Goal: Information Seeking & Learning: Learn about a topic

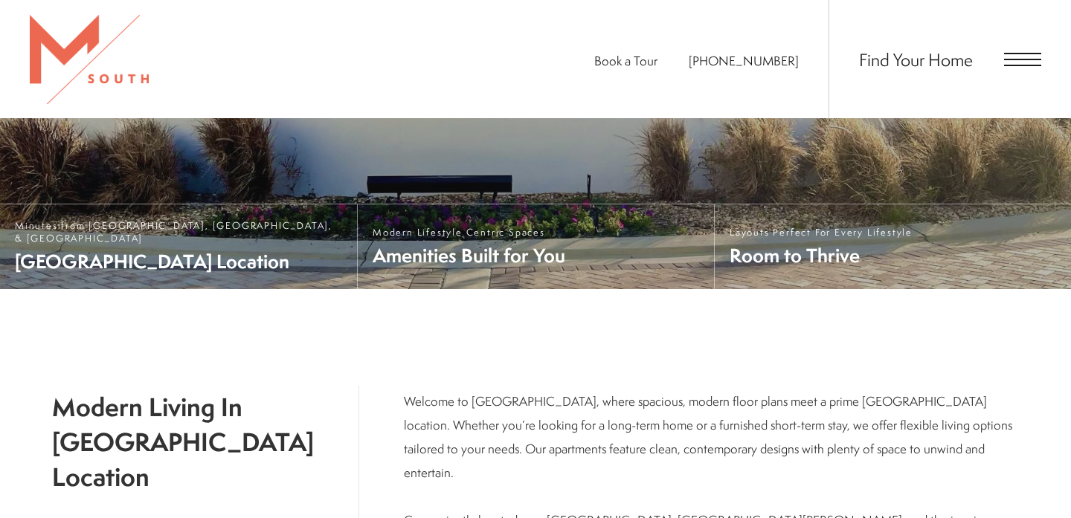
scroll to position [403, 0]
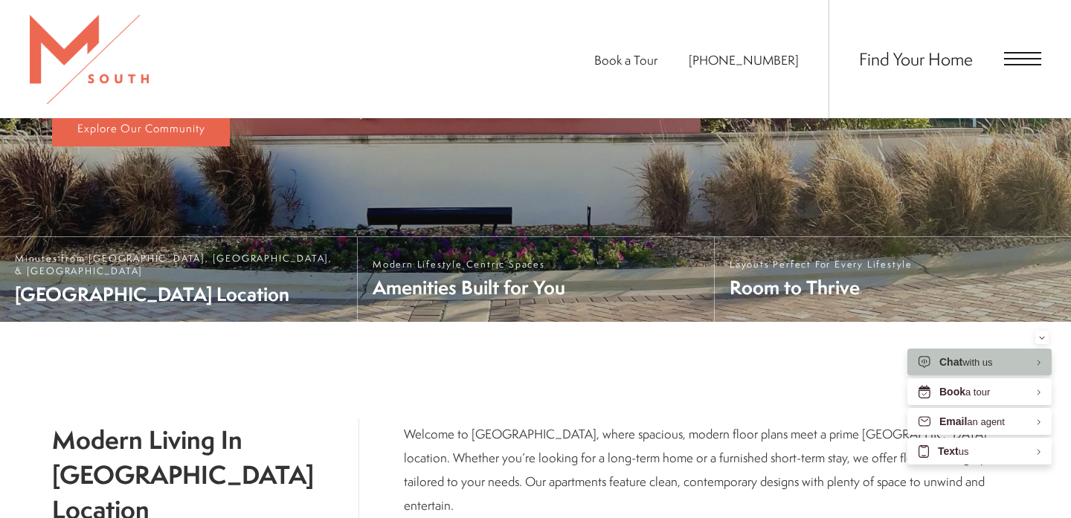
click at [1012, 58] on span "Open Menu" at bounding box center [1022, 58] width 37 height 1
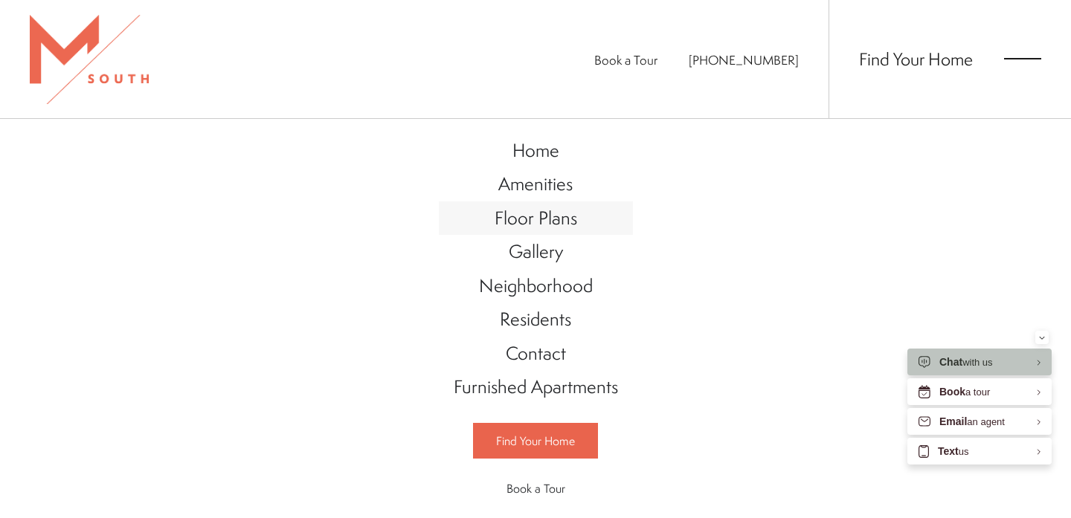
click at [542, 210] on span "Floor Plans" at bounding box center [536, 217] width 83 height 25
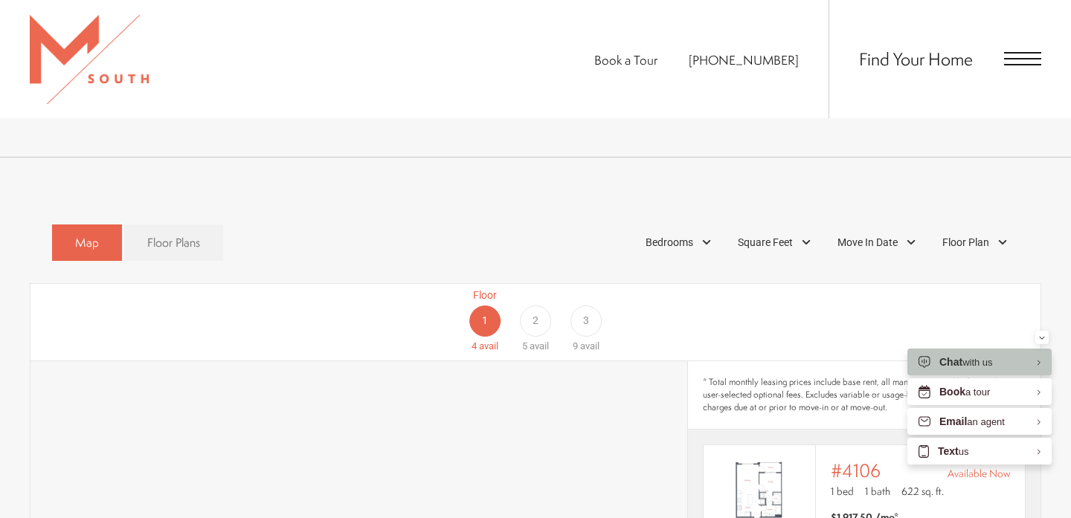
scroll to position [788, 0]
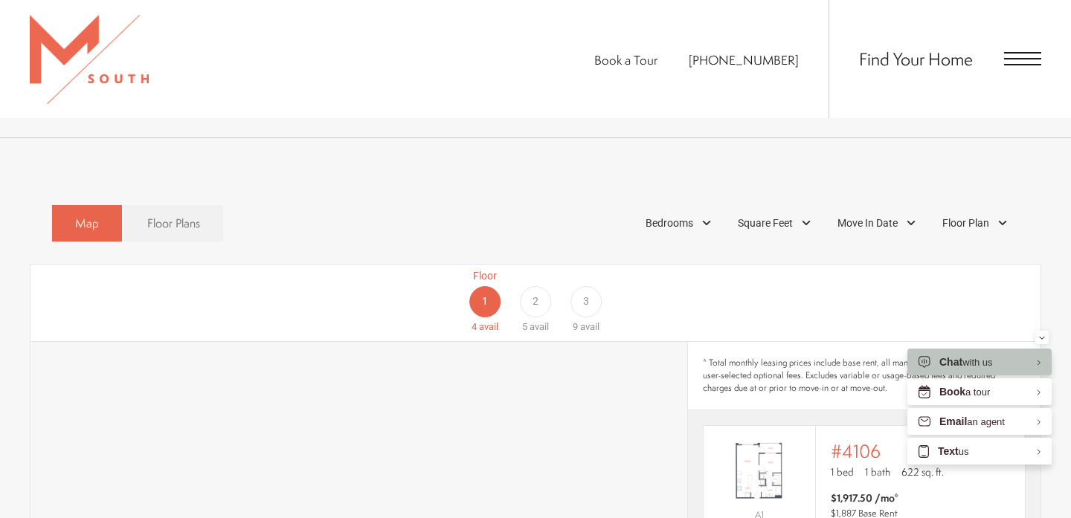
click at [532, 286] on div "2" at bounding box center [535, 301] width 31 height 31
click at [497, 286] on div "1" at bounding box center [484, 301] width 31 height 31
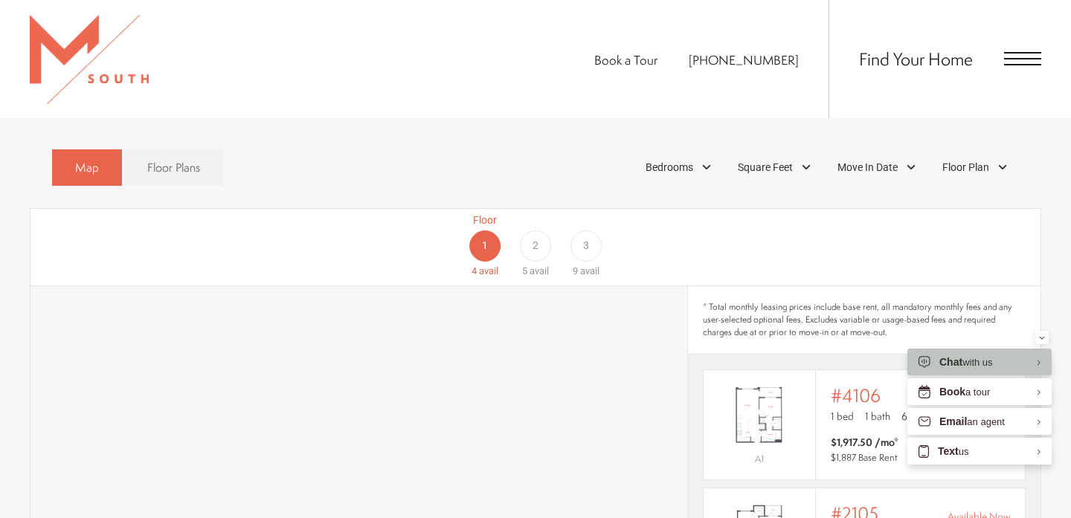
scroll to position [814, 0]
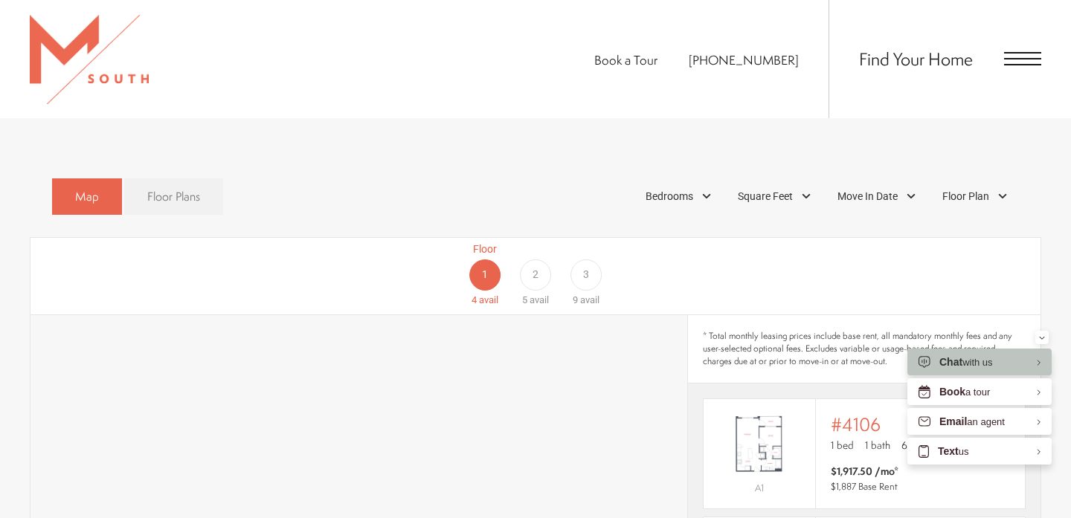
click at [192, 188] on span "Floor Plans" at bounding box center [173, 196] width 53 height 17
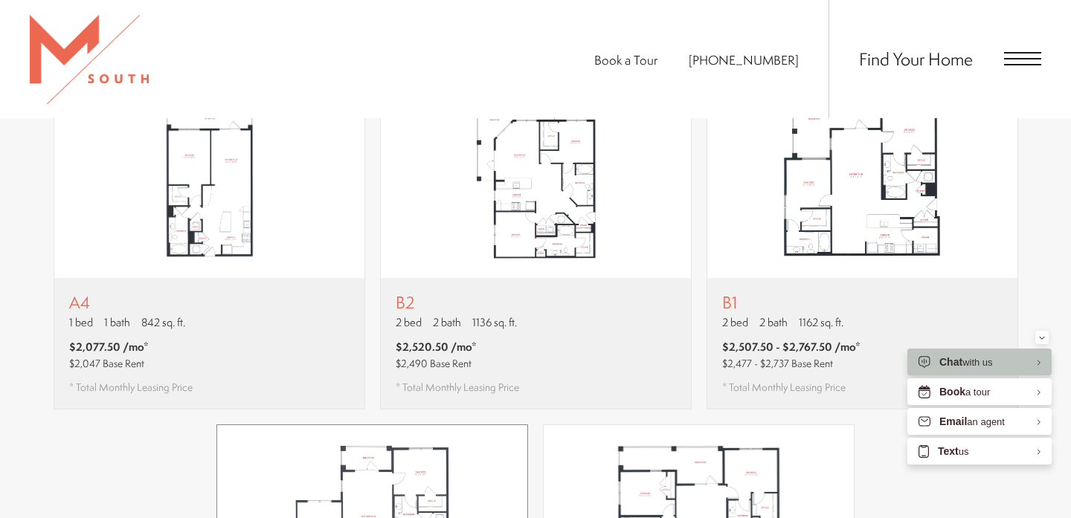
scroll to position [1227, 0]
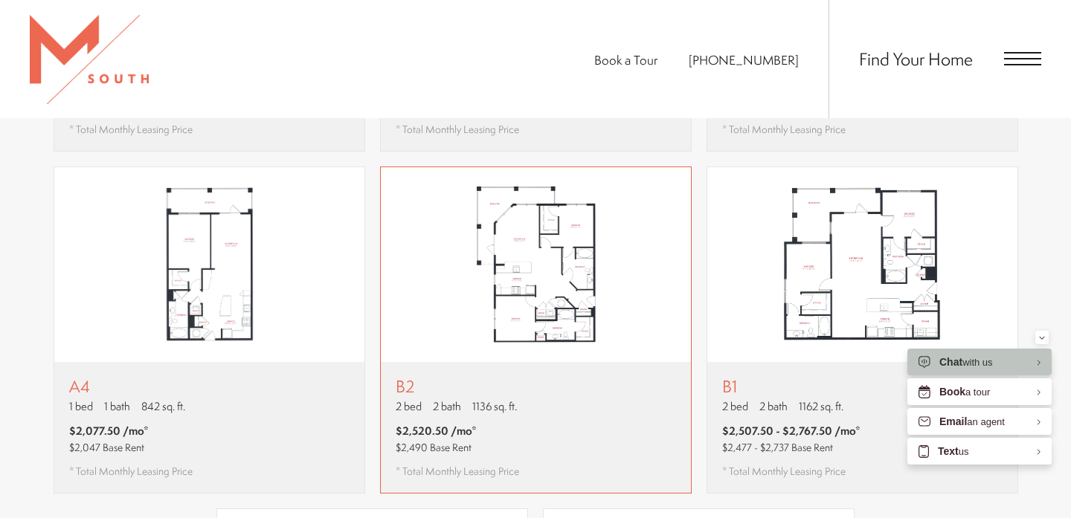
click at [453, 235] on img "View floor plan B2" at bounding box center [536, 264] width 310 height 195
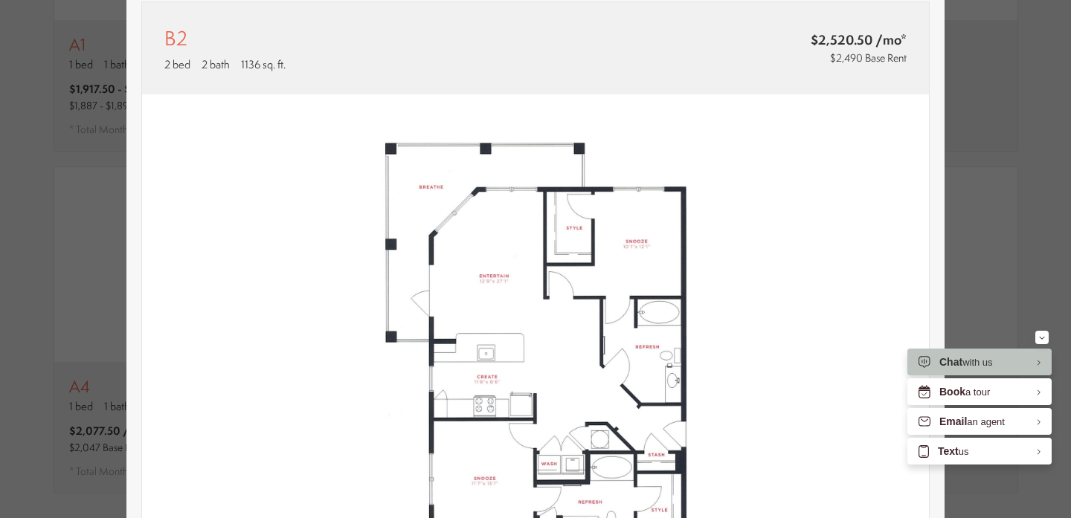
scroll to position [0, 0]
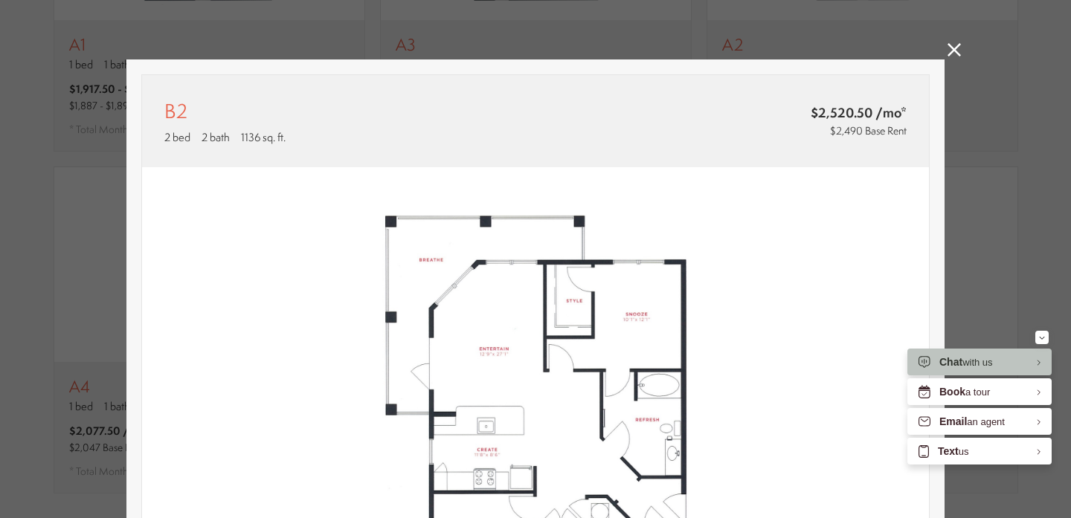
click at [951, 54] on icon at bounding box center [954, 49] width 13 height 13
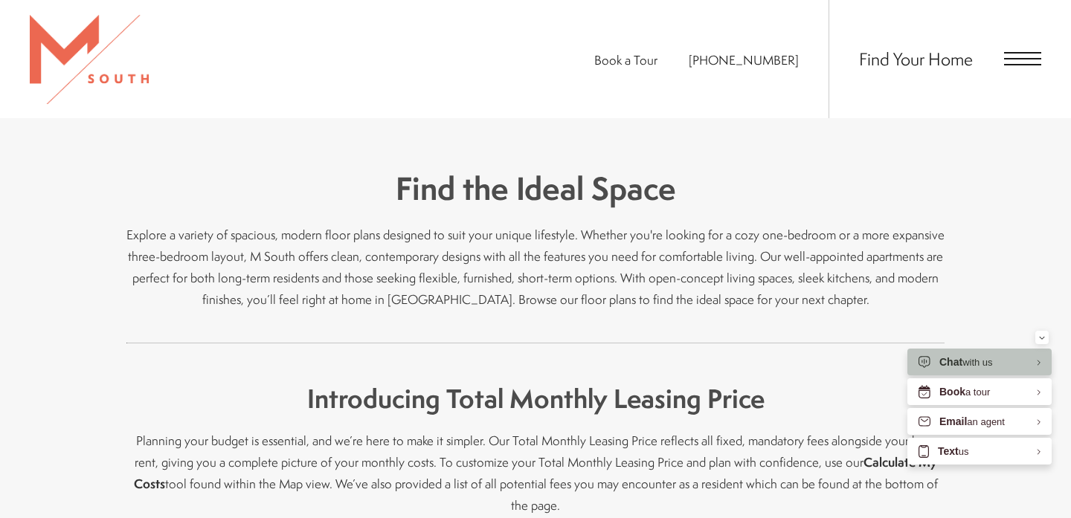
scroll to position [274, 0]
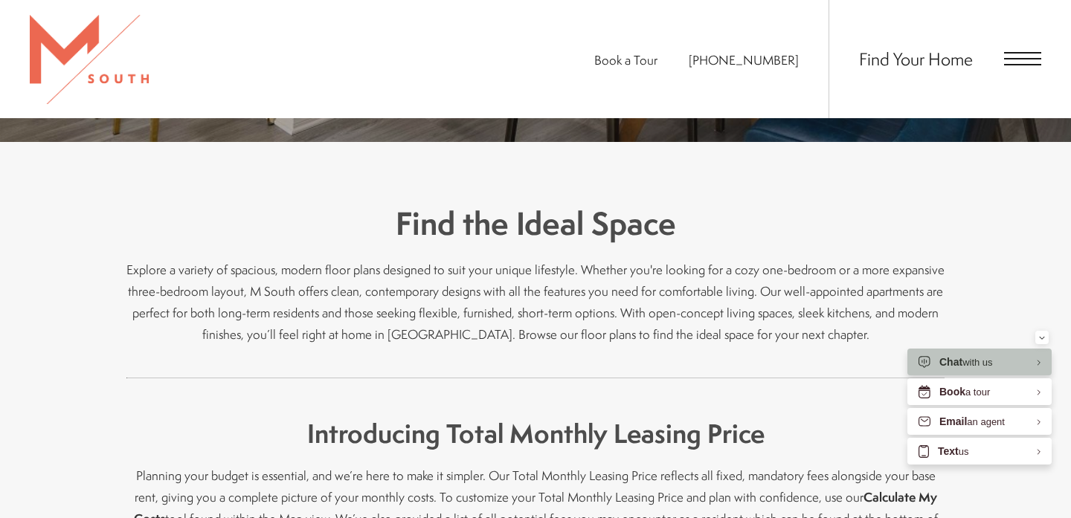
click at [1015, 33] on div "Find Your Home" at bounding box center [935, 59] width 213 height 118
click at [1015, 44] on div "Find Your Home" at bounding box center [935, 59] width 213 height 118
click at [1015, 47] on div "Find Your Home" at bounding box center [935, 59] width 213 height 118
click at [1011, 53] on span "Open Menu" at bounding box center [1022, 52] width 37 height 1
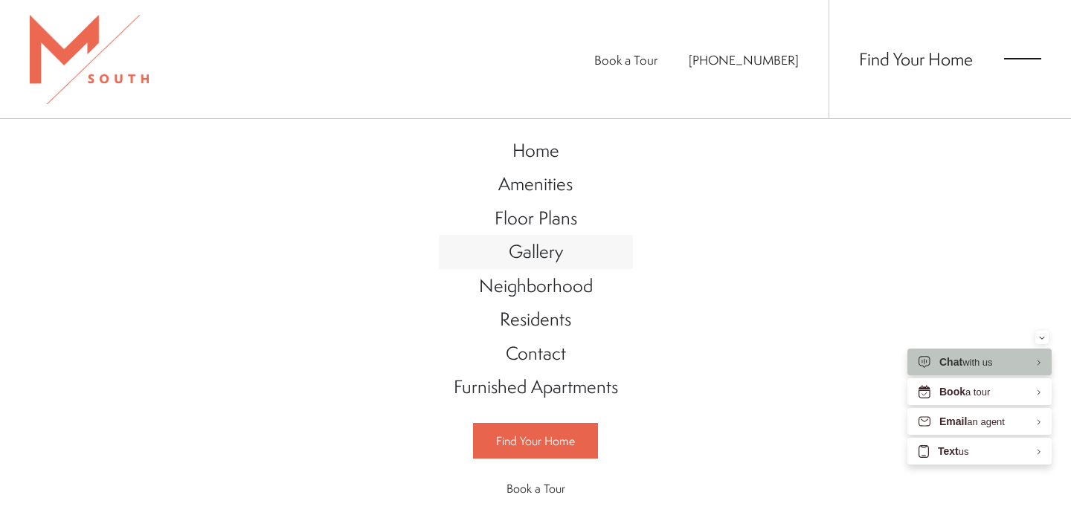
click at [537, 255] on span "Gallery" at bounding box center [536, 251] width 54 height 25
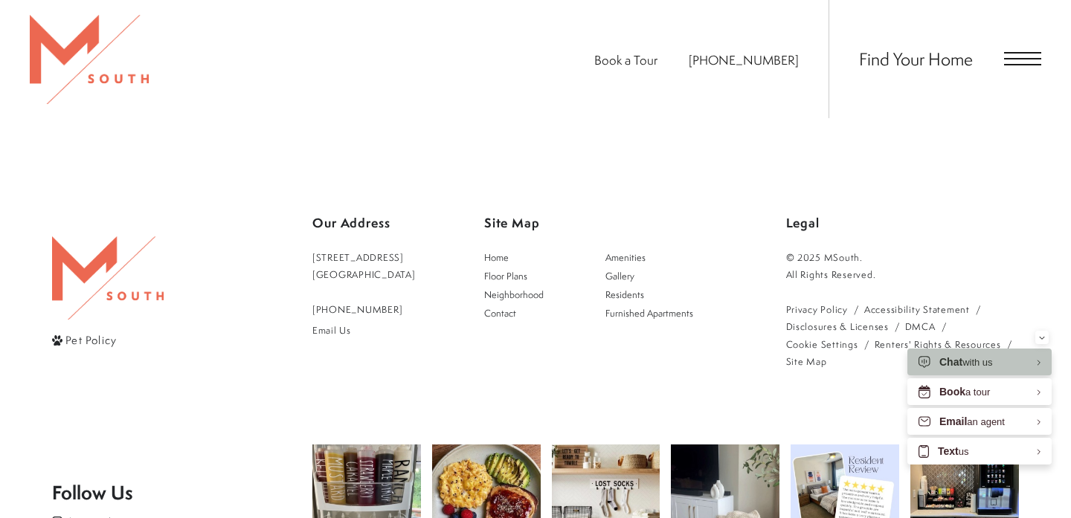
scroll to position [3892, 0]
